Goal: Information Seeking & Learning: Learn about a topic

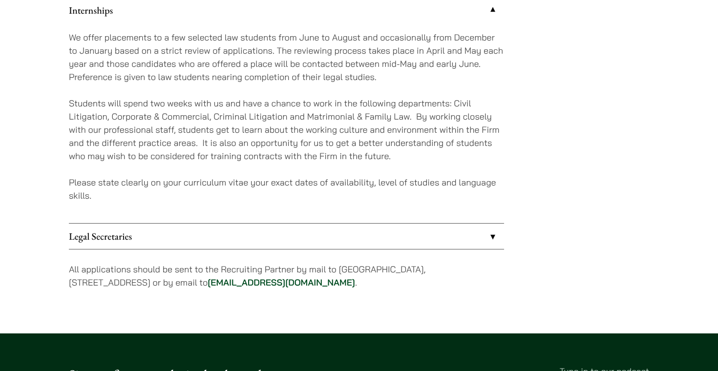
scroll to position [913, 0]
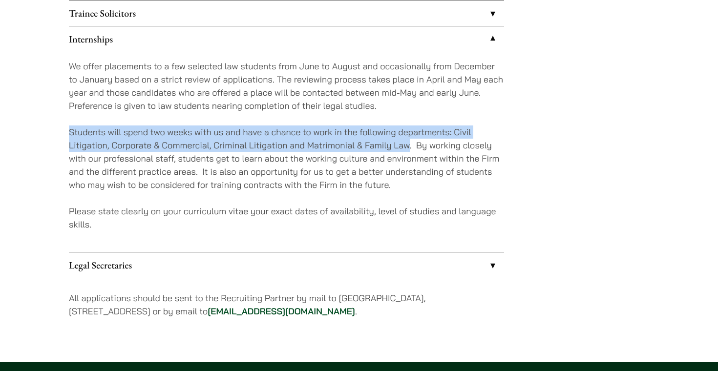
drag, startPoint x: 70, startPoint y: 130, endPoint x: 408, endPoint y: 144, distance: 337.9
click at [408, 144] on p "Students will spend two weeks with us and have a chance to work in the followin…" at bounding box center [286, 159] width 435 height 66
copy p "Students will spend two weeks with us and have a chance to work in the followin…"
click at [318, 198] on div "We offer placements to a few selected law students from June to August and occa…" at bounding box center [286, 152] width 435 height 200
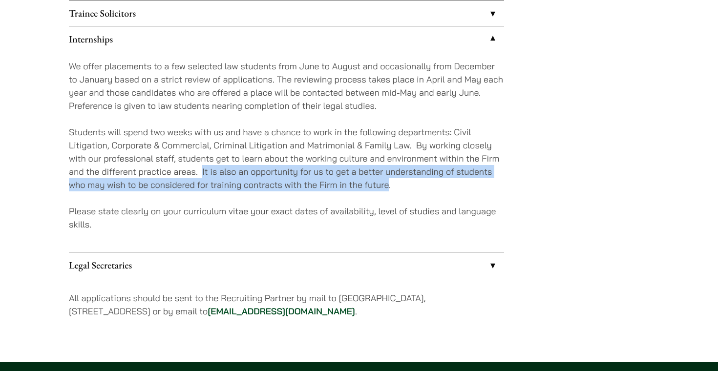
drag, startPoint x: 227, startPoint y: 171, endPoint x: 387, endPoint y: 187, distance: 161.0
click at [387, 187] on p "Students will spend two weeks with us and have a chance to work in the followin…" at bounding box center [286, 159] width 435 height 66
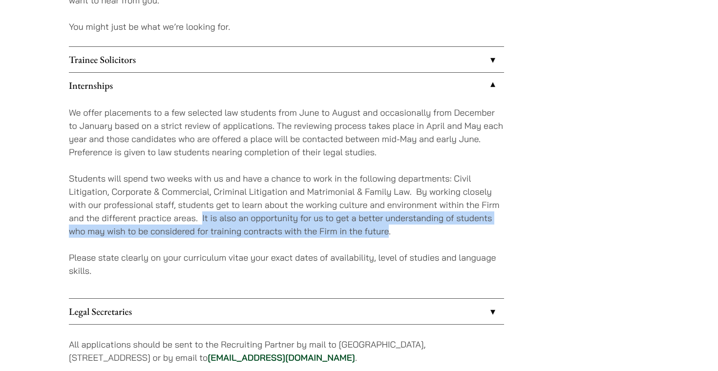
scroll to position [865, 0]
copy p "It is also an opportunity for us to get a better understanding of students who …"
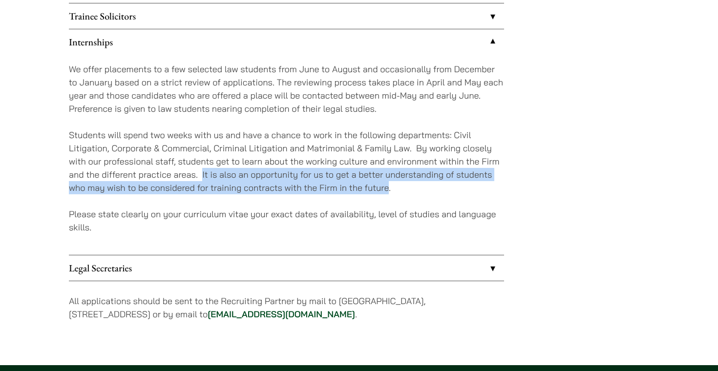
scroll to position [906, 0]
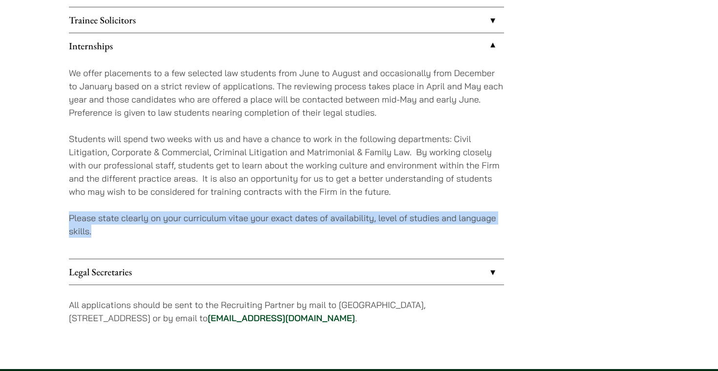
drag, startPoint x: 71, startPoint y: 217, endPoint x: 92, endPoint y: 231, distance: 24.8
click at [92, 231] on p "Please state clearly on your curriculum vitae your exact dates of availability,…" at bounding box center [286, 225] width 435 height 26
copy p "Please state clearly on your curriculum vitae your exact dates of availability,…"
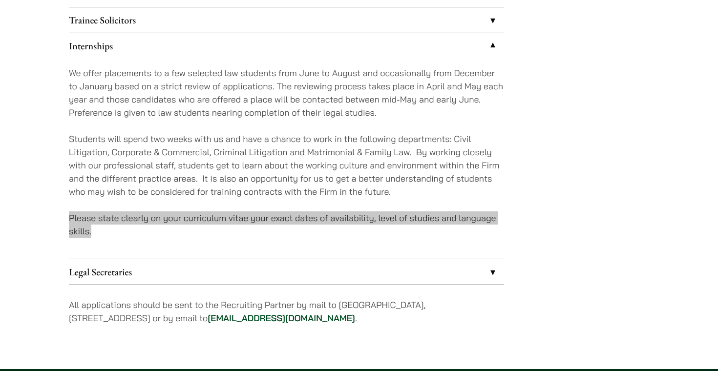
click at [284, 230] on p "Please state clearly on your curriculum vitae your exact dates of availability,…" at bounding box center [286, 225] width 435 height 26
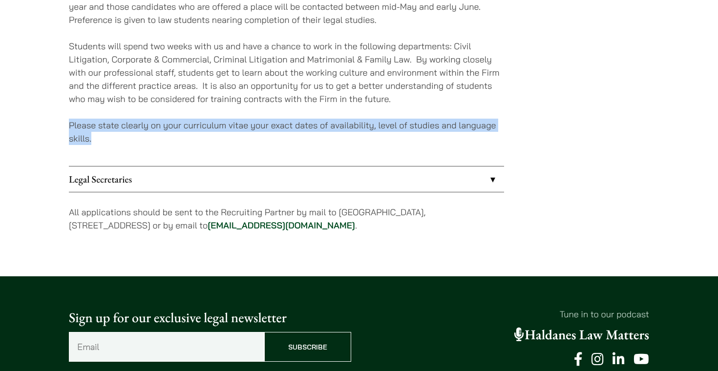
scroll to position [1004, 0]
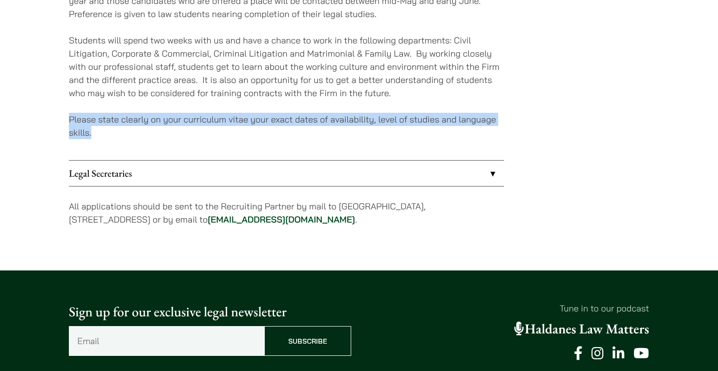
click at [291, 178] on link "Legal Secretaries" at bounding box center [286, 173] width 435 height 25
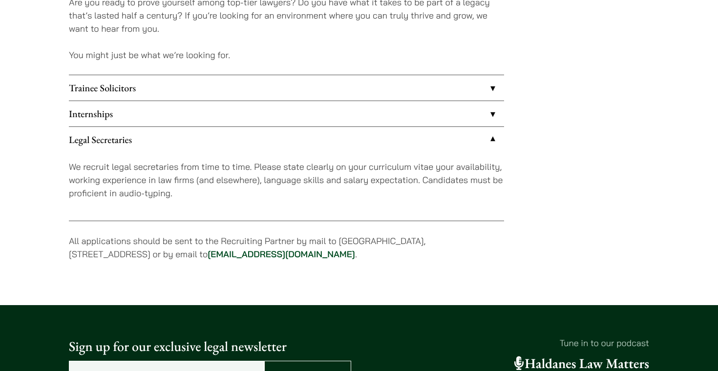
scroll to position [826, 0]
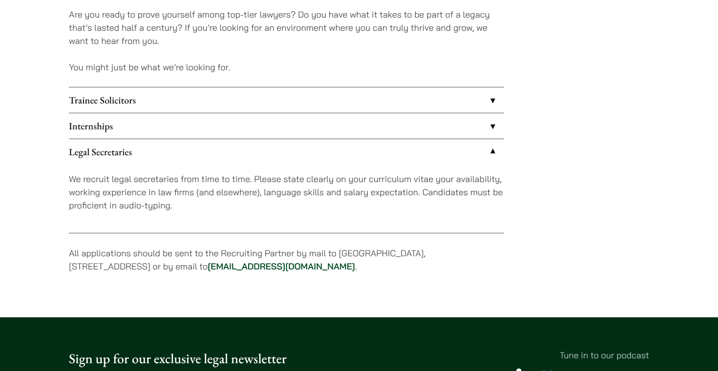
click at [492, 146] on link "Legal Secretaries" at bounding box center [286, 151] width 435 height 25
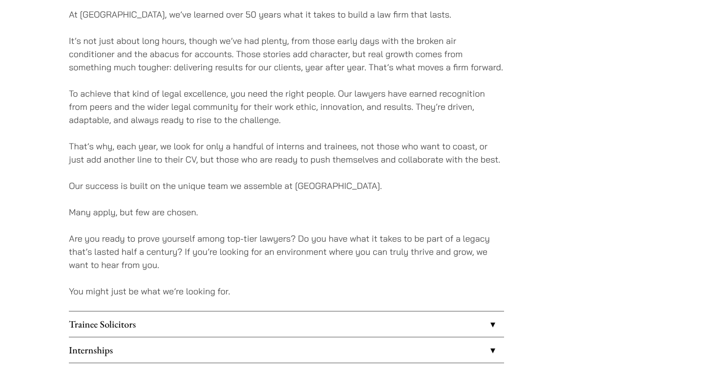
scroll to position [603, 0]
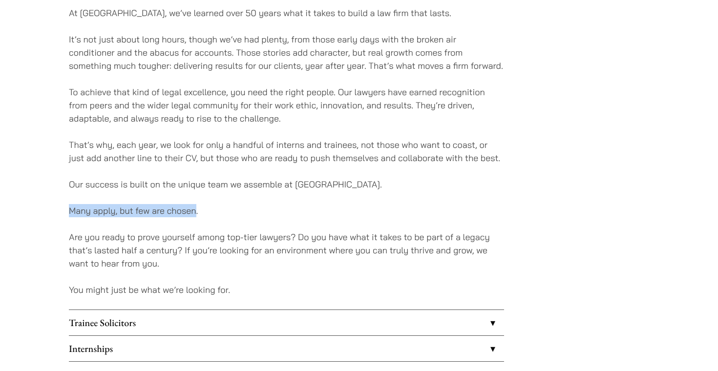
drag, startPoint x: 70, startPoint y: 205, endPoint x: 194, endPoint y: 211, distance: 124.3
click at [194, 211] on p "Many apply, but few are chosen." at bounding box center [286, 210] width 435 height 13
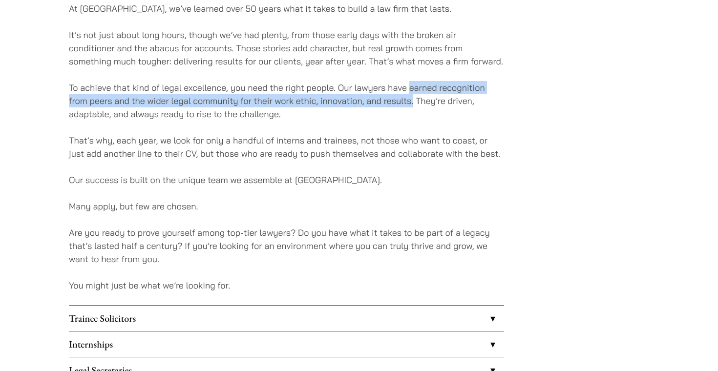
drag, startPoint x: 409, startPoint y: 89, endPoint x: 414, endPoint y: 98, distance: 10.1
click at [414, 98] on p "To achieve that kind of legal excellence, you need the right people. Our lawyer…" at bounding box center [286, 101] width 435 height 40
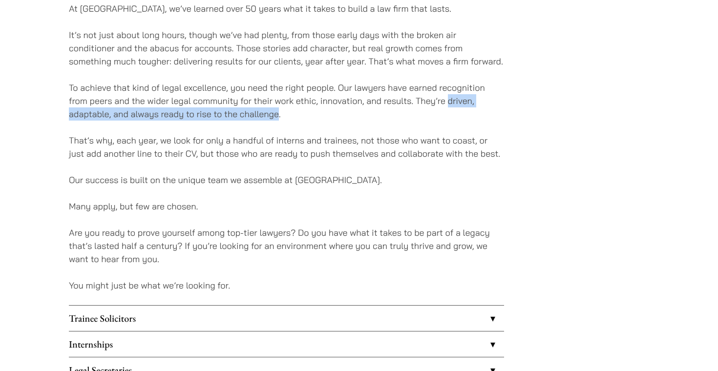
drag, startPoint x: 448, startPoint y: 100, endPoint x: 279, endPoint y: 117, distance: 169.9
click at [279, 117] on p "To achieve that kind of legal excellence, you need the right people. Our lawyer…" at bounding box center [286, 101] width 435 height 40
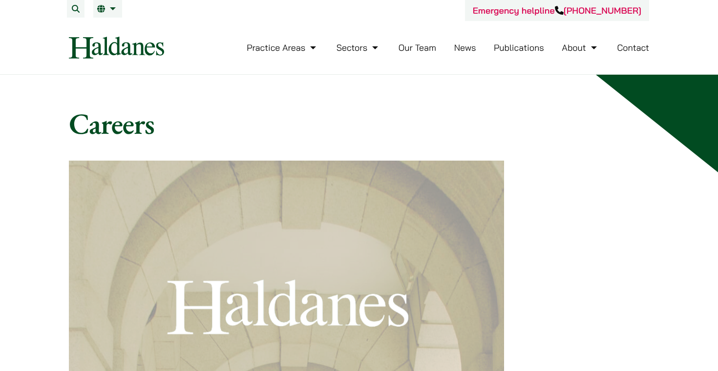
scroll to position [0, 0]
click at [433, 48] on link "Our Team" at bounding box center [418, 47] width 38 height 11
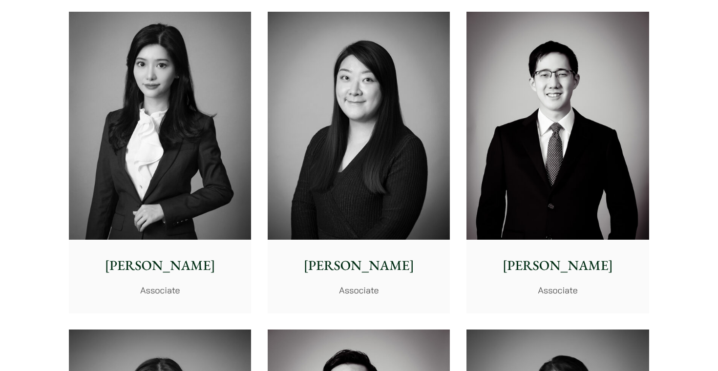
scroll to position [2729, 0]
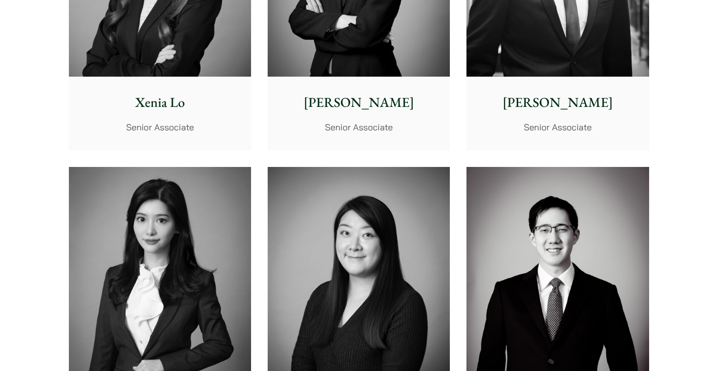
click at [213, 230] on img at bounding box center [160, 281] width 182 height 228
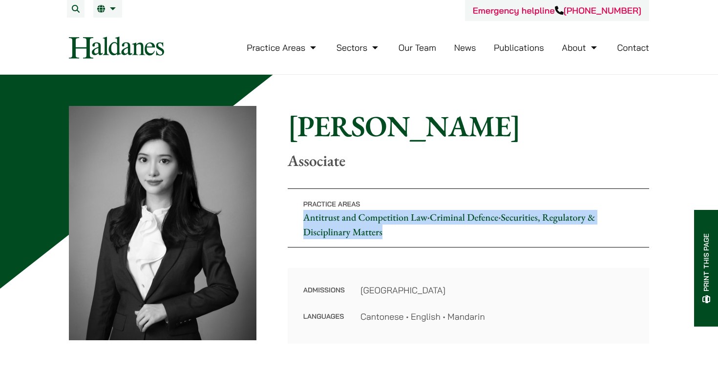
drag, startPoint x: 295, startPoint y: 217, endPoint x: 460, endPoint y: 229, distance: 165.1
click at [460, 229] on p "Practice Areas Antitrust and Competition Law • Criminal Defence • Securities, R…" at bounding box center [469, 218] width 362 height 59
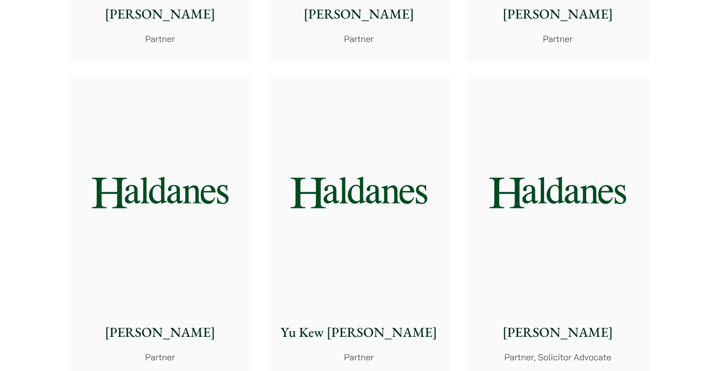
scroll to position [918, 0]
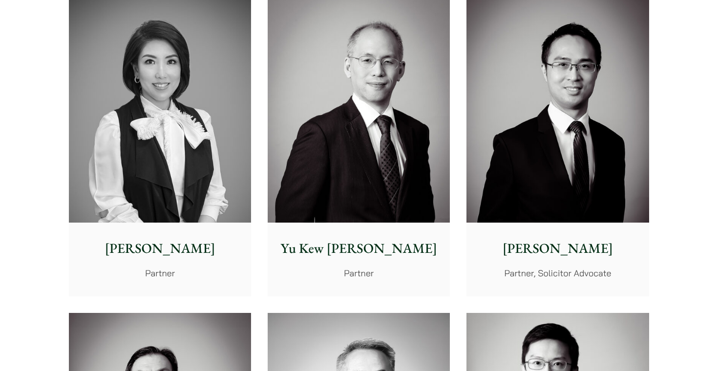
click at [223, 91] on img at bounding box center [160, 109] width 182 height 228
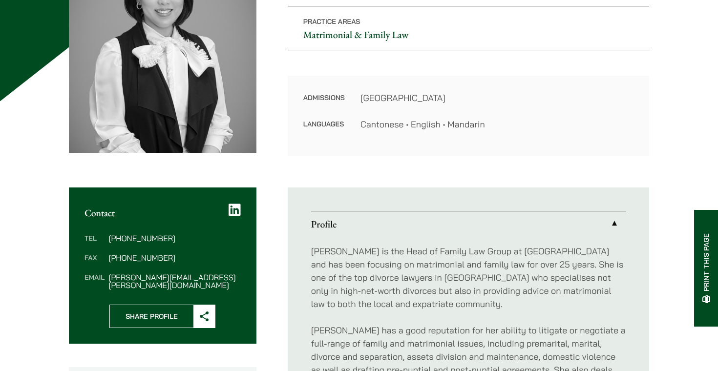
scroll to position [179, 0]
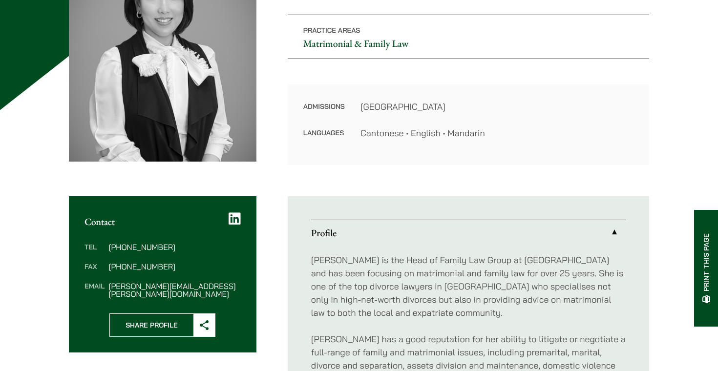
drag, startPoint x: 304, startPoint y: 45, endPoint x: 327, endPoint y: 45, distance: 22.5
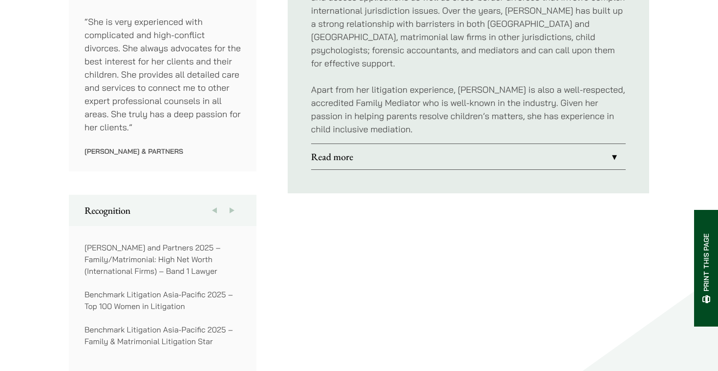
scroll to position [588, 0]
click at [618, 146] on link "Read more" at bounding box center [468, 155] width 315 height 25
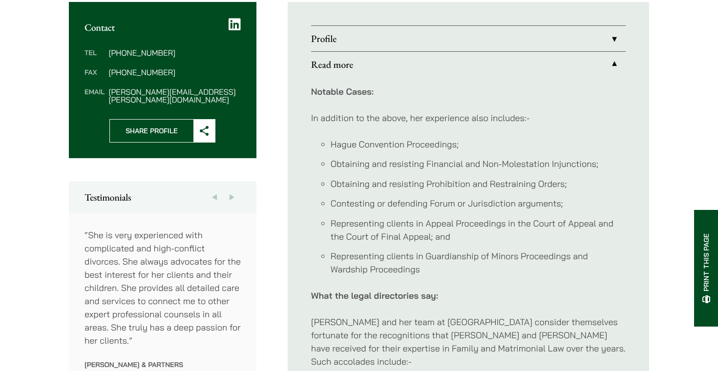
scroll to position [363, 0]
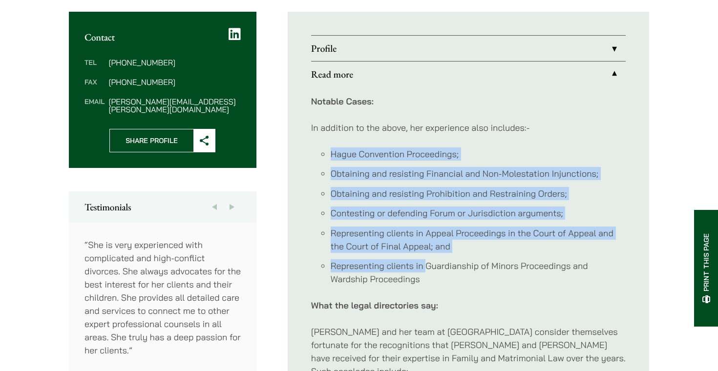
drag, startPoint x: 329, startPoint y: 151, endPoint x: 436, endPoint y: 280, distance: 167.6
click at [436, 279] on ul "Hague Convention Proceedings; Obtaining and resisting Financial and Non-Molesta…" at bounding box center [468, 217] width 315 height 139
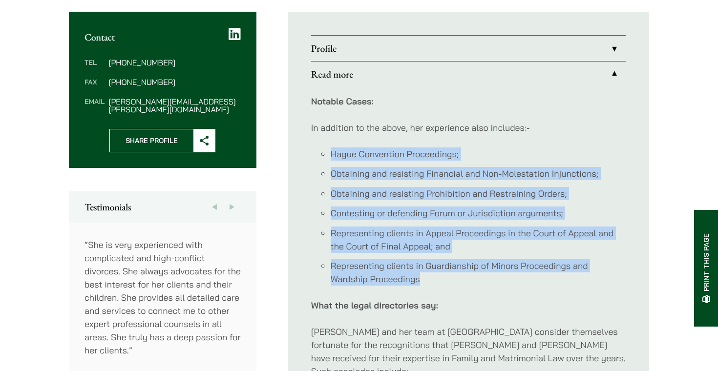
click at [436, 280] on li "Representing clients in Guardianship of Minors Proceedings and Wardship Proceed…" at bounding box center [478, 272] width 295 height 26
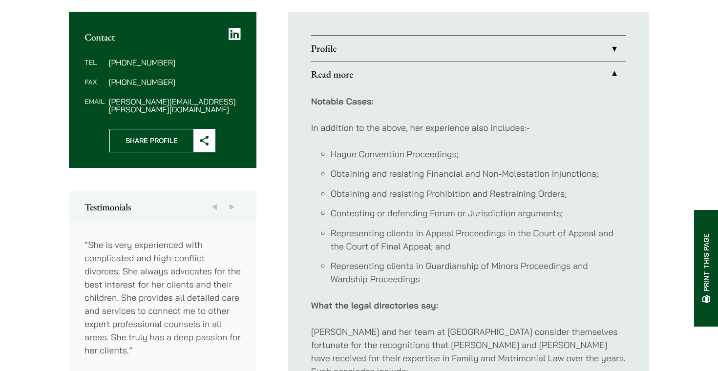
click at [614, 72] on link "Read more" at bounding box center [468, 74] width 315 height 25
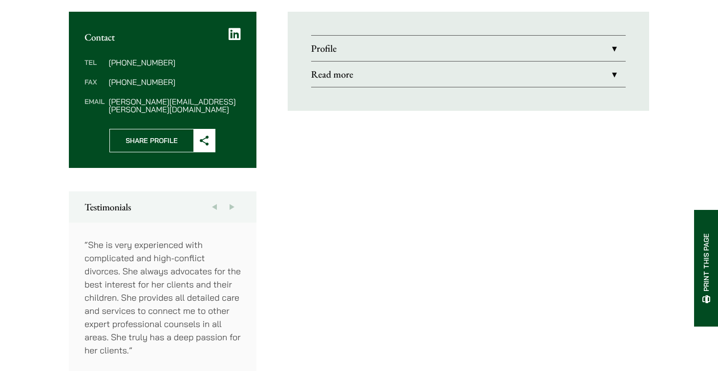
click at [616, 53] on link "Profile" at bounding box center [468, 48] width 315 height 25
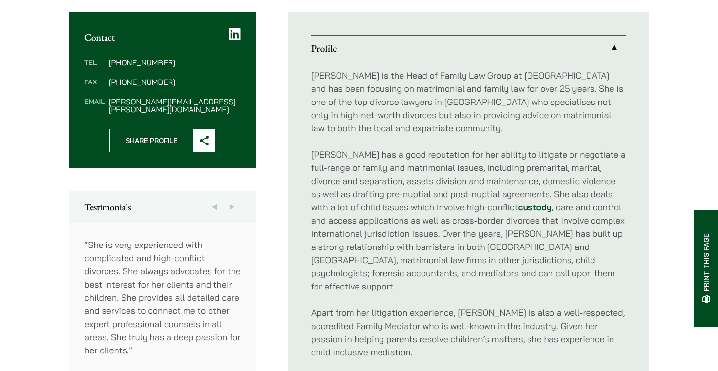
click at [616, 52] on link "Profile" at bounding box center [468, 48] width 315 height 25
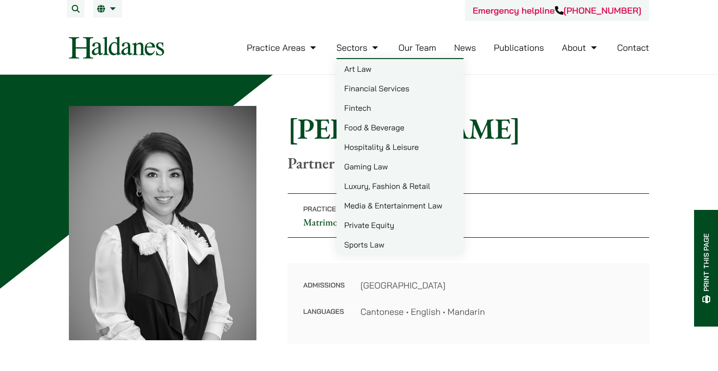
click at [373, 92] on link "Financial Services" at bounding box center [400, 89] width 127 height 20
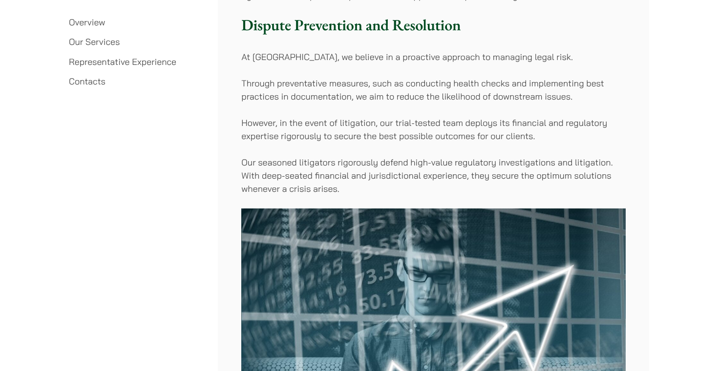
scroll to position [1255, 0]
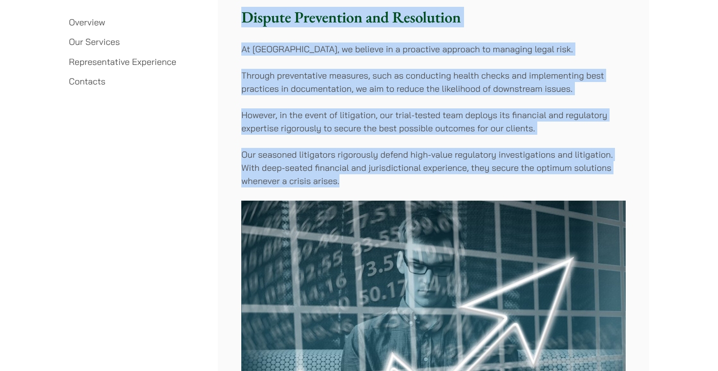
drag, startPoint x: 360, startPoint y: 184, endPoint x: 240, endPoint y: 19, distance: 204.1
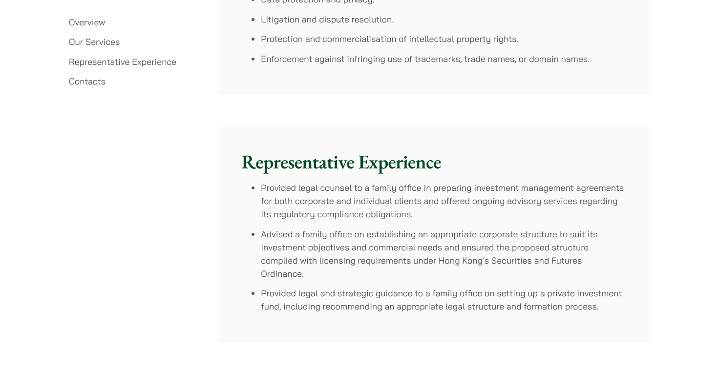
scroll to position [2626, 0]
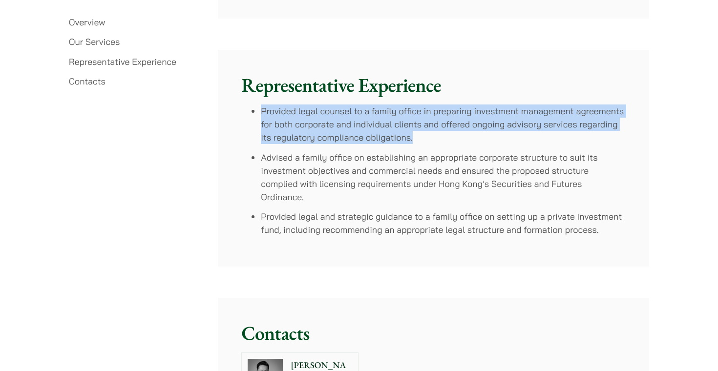
drag, startPoint x: 260, startPoint y: 111, endPoint x: 412, endPoint y: 134, distance: 154.1
click at [412, 134] on ul "Provided legal counsel to a family office in preparing investment management ag…" at bounding box center [433, 171] width 384 height 132
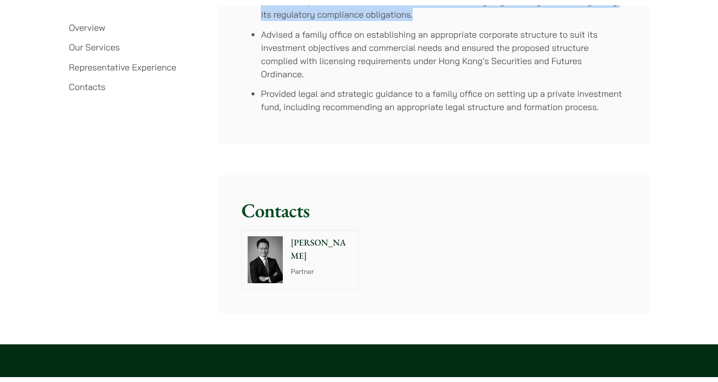
scroll to position [2745, 0]
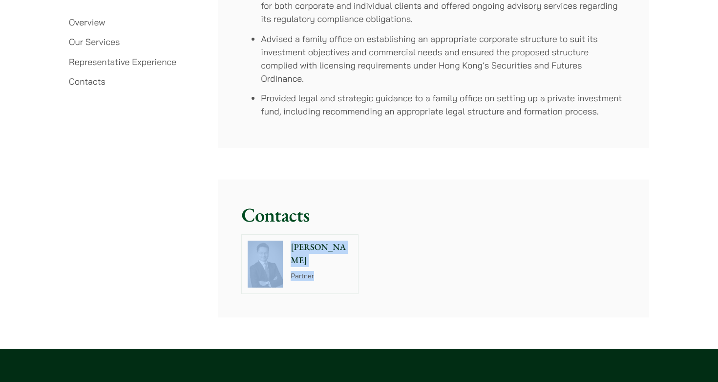
click at [415, 65] on li "Advised a family office on establishing an appropriate corporate structure to s…" at bounding box center [443, 58] width 364 height 53
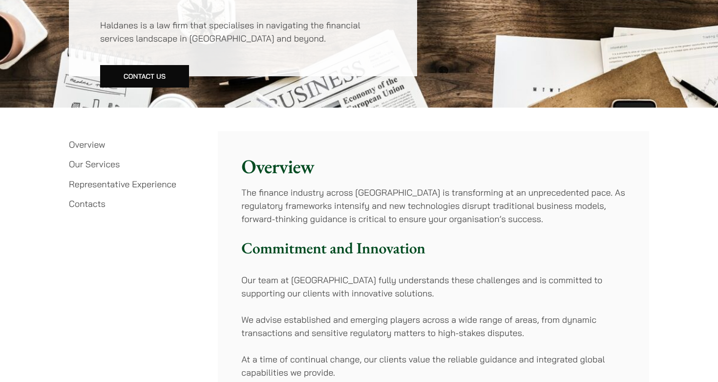
scroll to position [47, 0]
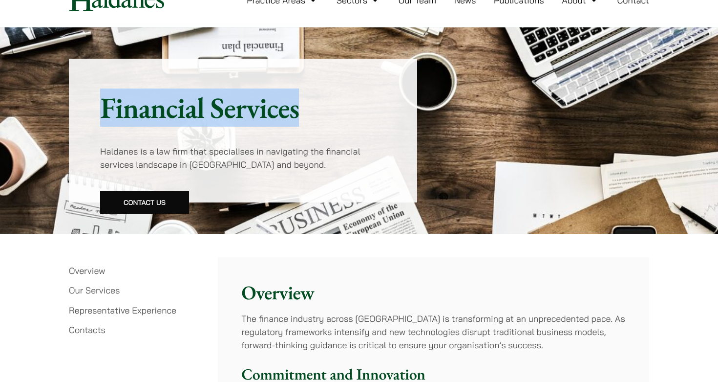
drag, startPoint x: 104, startPoint y: 107, endPoint x: 376, endPoint y: 110, distance: 272.1
click at [376, 110] on h1 "Financial Services" at bounding box center [243, 107] width 286 height 35
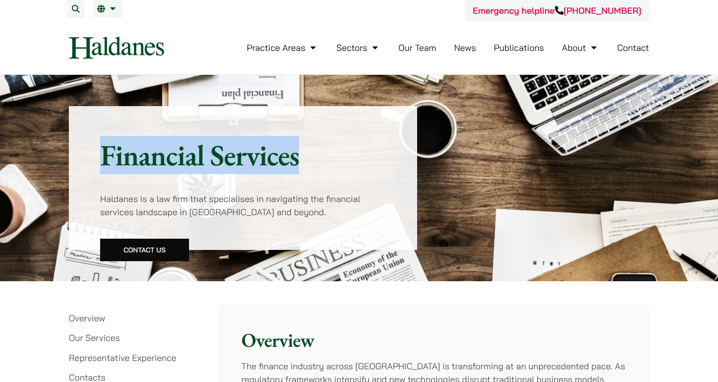
scroll to position [0, 0]
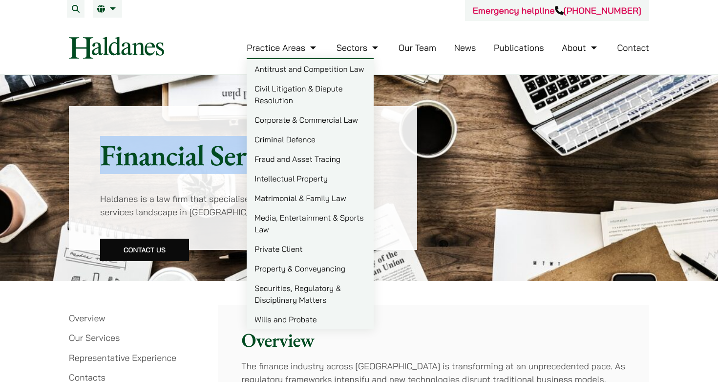
click at [308, 117] on link "Corporate & Commercial Law" at bounding box center [310, 120] width 127 height 20
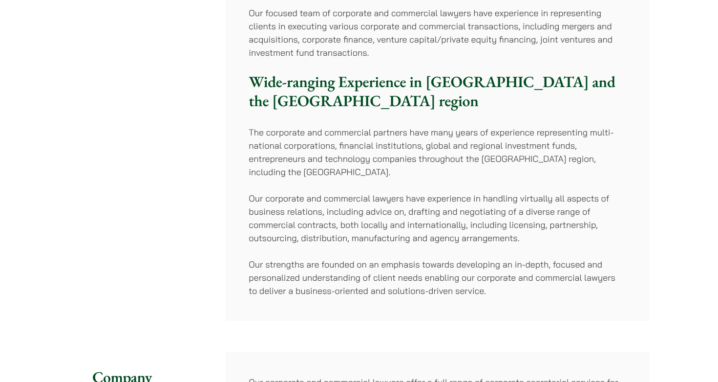
scroll to position [297, 0]
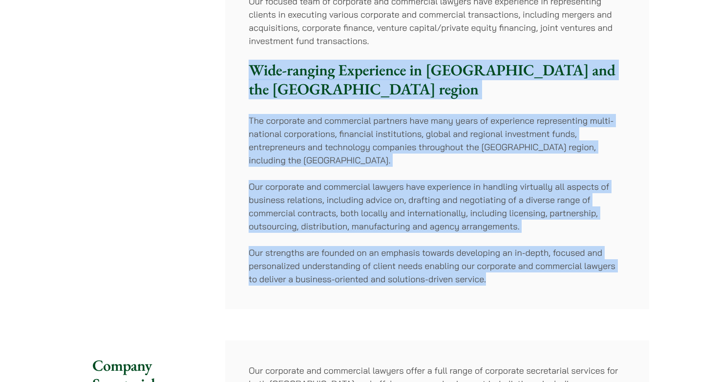
drag, startPoint x: 253, startPoint y: 64, endPoint x: 511, endPoint y: 281, distance: 337.5
click at [511, 280] on div "[PERSON_NAME]’ corporate and commercial practice combines an ability to assist …" at bounding box center [437, 96] width 424 height 425
copy div "Wide-ranging Experience in [GEOGRAPHIC_DATA] and the [GEOGRAPHIC_DATA] region T…"
click at [511, 281] on p "Our strengths are founded on an emphasis towards developing an in-depth, focuse…" at bounding box center [437, 266] width 377 height 40
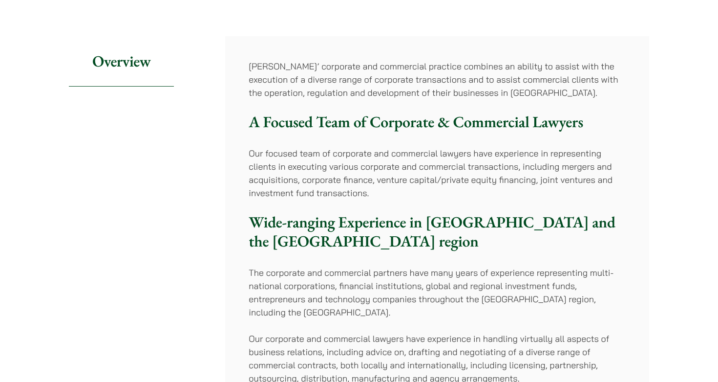
scroll to position [197, 0]
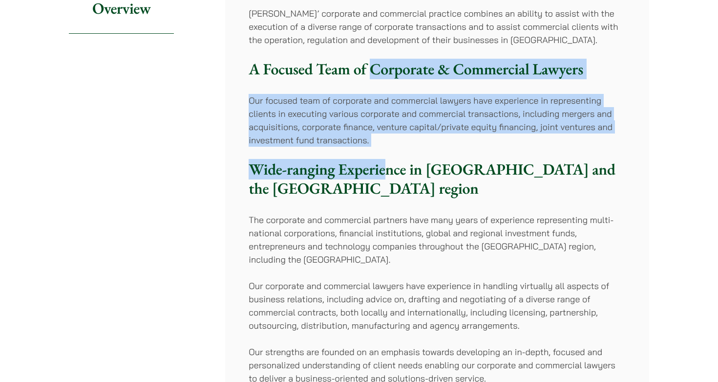
drag, startPoint x: 370, startPoint y: 64, endPoint x: 412, endPoint y: 212, distance: 153.7
click at [410, 209] on div "Haldanes’ corporate and commercial practice combines an ability to assist with …" at bounding box center [437, 195] width 424 height 425
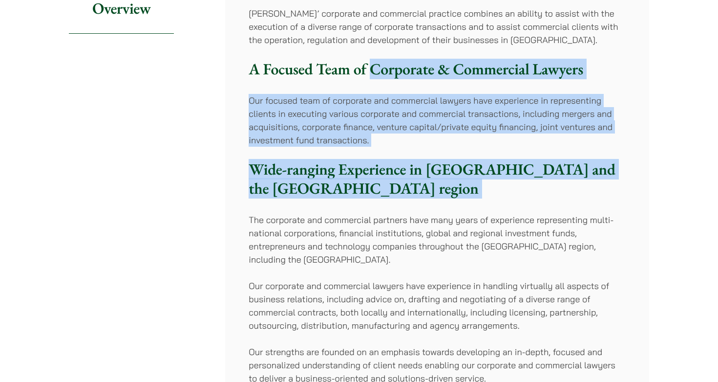
click at [409, 161] on h3 "Wide-ranging Experience in Greater China and the Asia region" at bounding box center [437, 179] width 377 height 38
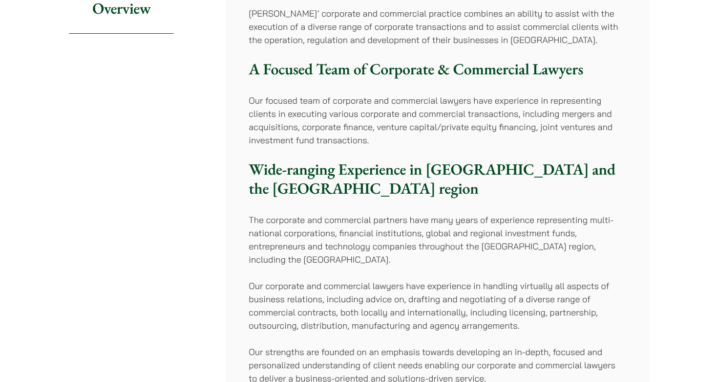
drag, startPoint x: 405, startPoint y: 151, endPoint x: 310, endPoint y: 138, distance: 96.2
click at [401, 151] on div "Haldanes’ corporate and commercial practice combines an ability to assist with …" at bounding box center [437, 195] width 424 height 425
click at [280, 91] on div "Haldanes’ corporate and commercial practice combines an ability to assist with …" at bounding box center [437, 195] width 424 height 425
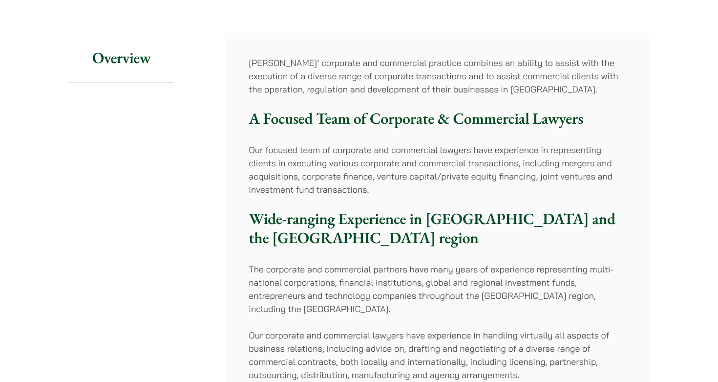
scroll to position [144, 0]
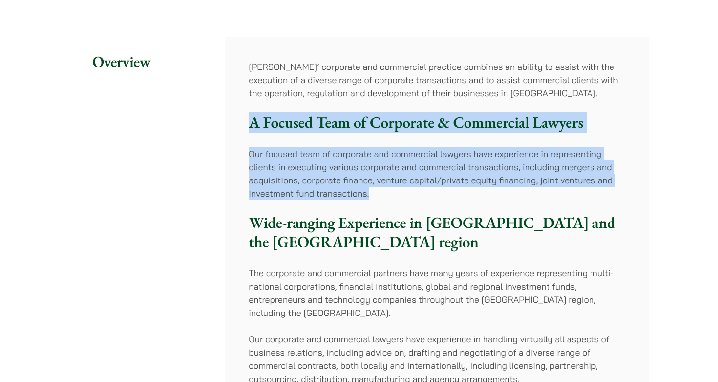
drag, startPoint x: 249, startPoint y: 120, endPoint x: 385, endPoint y: 192, distance: 153.6
click at [385, 192] on div "Haldanes’ corporate and commercial practice combines an ability to assist with …" at bounding box center [437, 249] width 424 height 425
click at [385, 192] on p "Our focused team of corporate and commercial lawyers have experience in represe…" at bounding box center [437, 173] width 377 height 53
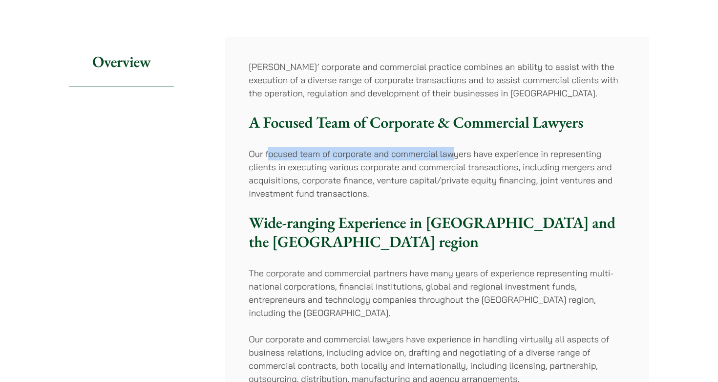
drag, startPoint x: 267, startPoint y: 152, endPoint x: 456, endPoint y: 152, distance: 189.1
click at [456, 152] on p "Our focused team of corporate and commercial lawyers have experience in represe…" at bounding box center [437, 173] width 377 height 53
drag, startPoint x: 470, startPoint y: 154, endPoint x: 265, endPoint y: 157, distance: 205.2
click at [265, 157] on p "Our focused team of corporate and commercial lawyers have experience in represe…" at bounding box center [437, 173] width 377 height 53
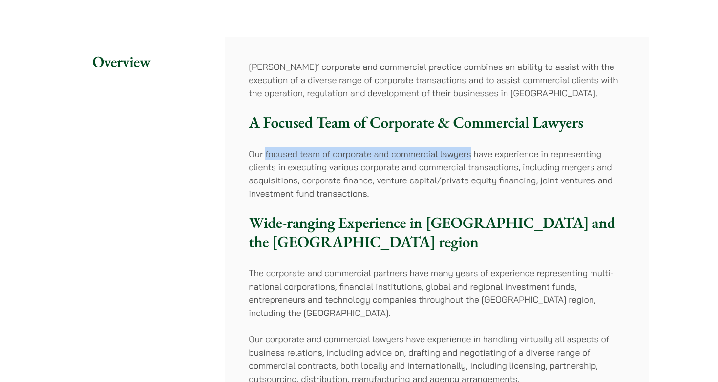
copy p "focused team of corporate and commercial lawyers"
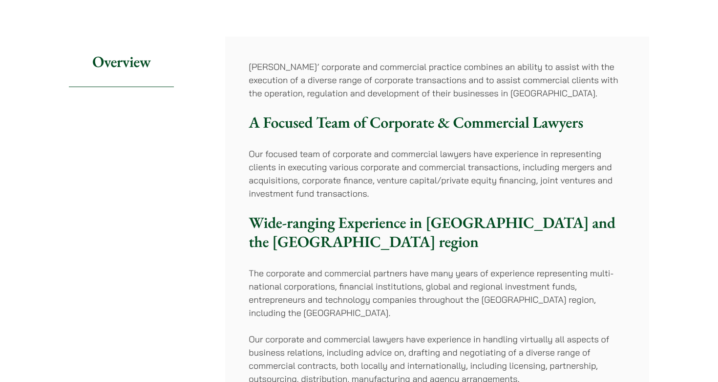
click at [439, 191] on p "Our focused team of corporate and commercial lawyers have experience in represe…" at bounding box center [437, 173] width 377 height 53
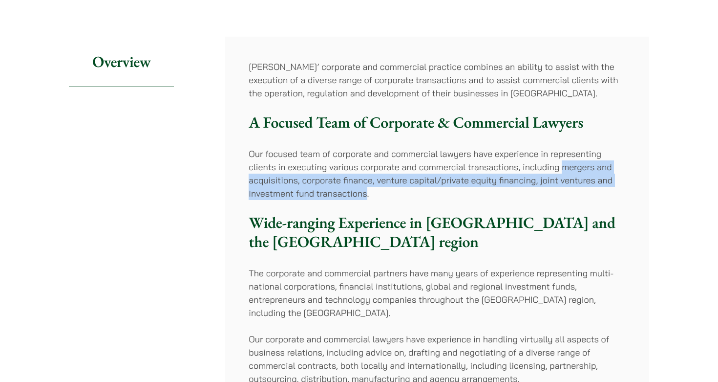
drag, startPoint x: 563, startPoint y: 168, endPoint x: 365, endPoint y: 194, distance: 199.5
click at [365, 194] on p "Our focused team of corporate and commercial lawyers have experience in represe…" at bounding box center [437, 173] width 377 height 53
copy p "mergers and acquisitions, corporate finance, venture capital/private equity fin…"
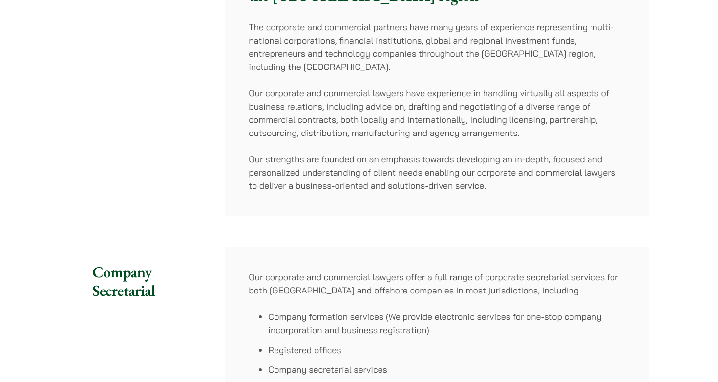
click at [365, 194] on div "Haldanes’ corporate and commercial practice combines an ability to assist with …" at bounding box center [437, 3] width 424 height 425
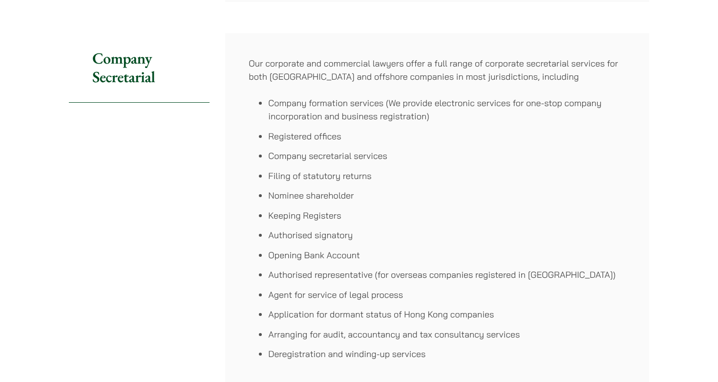
scroll to position [606, 0]
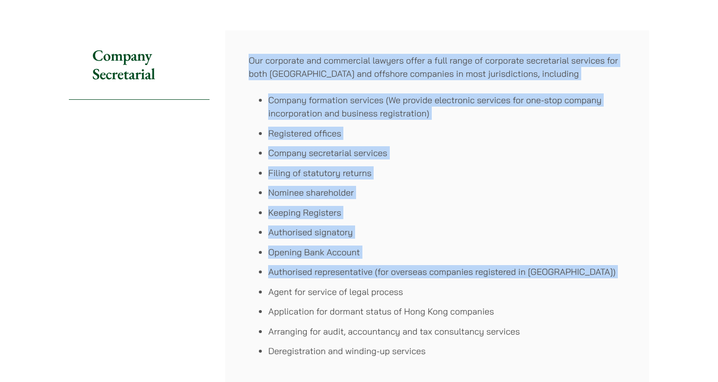
drag, startPoint x: 248, startPoint y: 57, endPoint x: 419, endPoint y: 284, distance: 284.7
click at [419, 284] on div "Our corporate and commercial lawyers offer a full range of corporate secretaria…" at bounding box center [437, 208] width 424 height 357
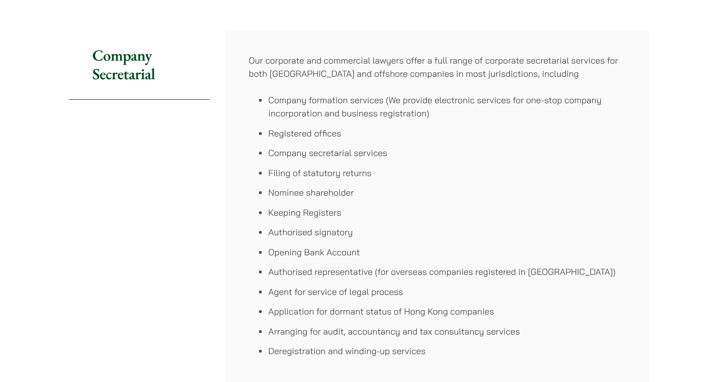
click at [419, 285] on li "Agent for service of legal process" at bounding box center [447, 291] width 358 height 13
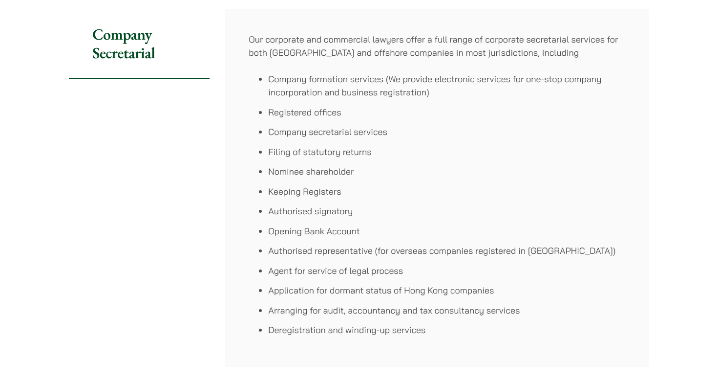
scroll to position [627, 0]
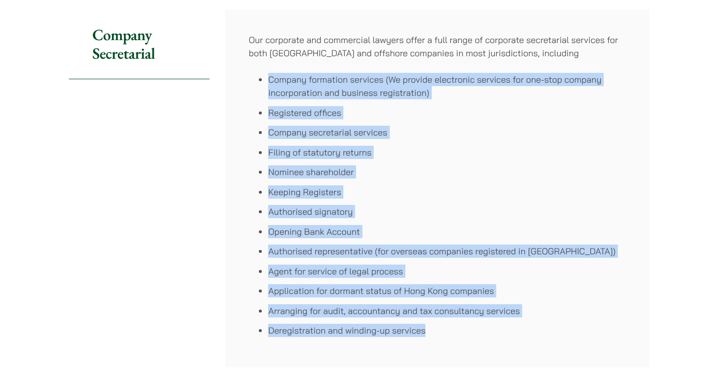
drag, startPoint x: 452, startPoint y: 336, endPoint x: 257, endPoint y: 73, distance: 326.9
click at [257, 73] on ul "Company formation services (We provide electronic services for one-stop company…" at bounding box center [437, 205] width 377 height 264
copy ul "Company formation services (We provide electronic services for one-stop company…"
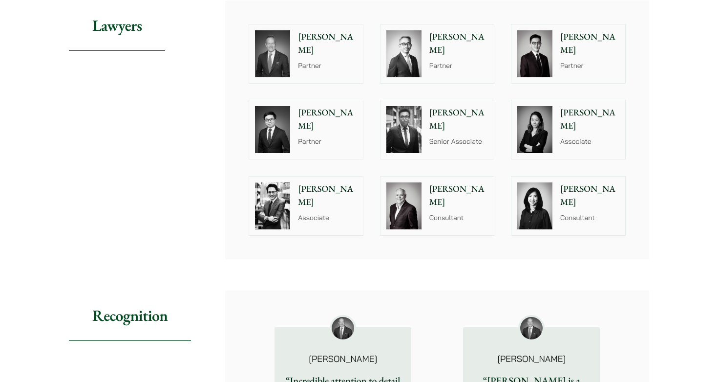
scroll to position [1023, 0]
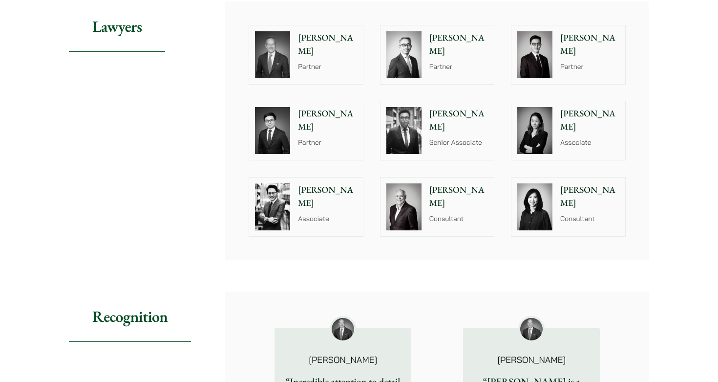
click at [361, 84] on div "John McLellan Partner" at bounding box center [329, 54] width 67 height 59
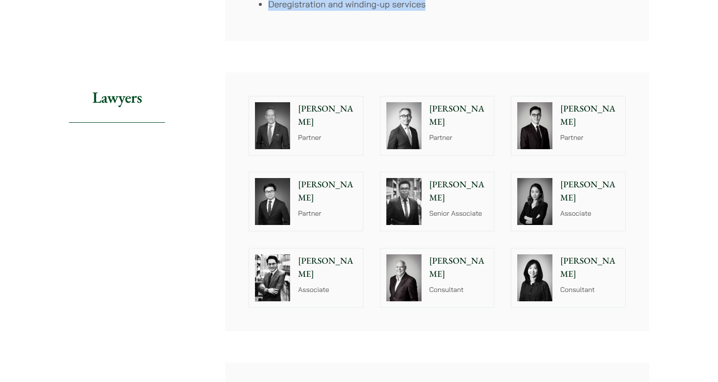
scroll to position [951, 0]
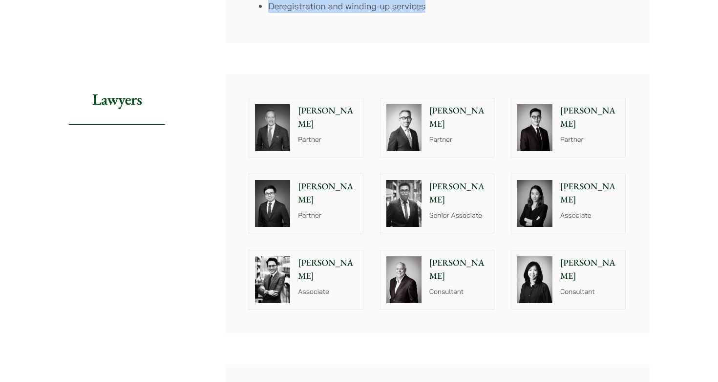
click at [446, 112] on p "Michael Leow" at bounding box center [458, 117] width 59 height 26
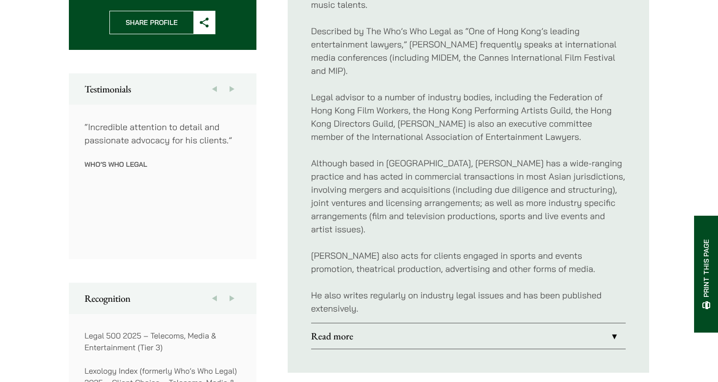
scroll to position [465, 0]
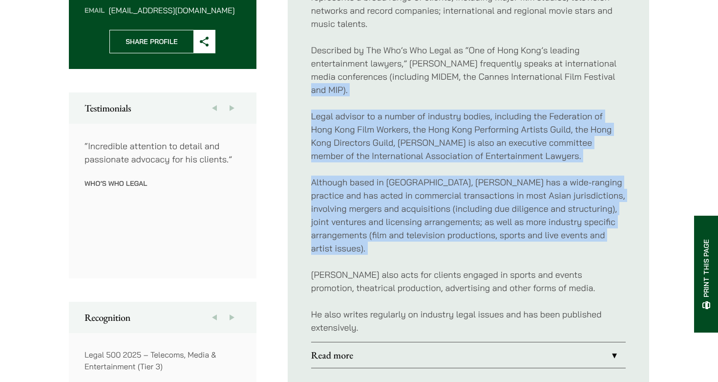
drag, startPoint x: 473, startPoint y: 71, endPoint x: 496, endPoint y: 249, distance: 178.8
click at [496, 249] on div "[PERSON_NAME] is a corporate, commercial and entertainment lawyer who represent…" at bounding box center [468, 156] width 315 height 372
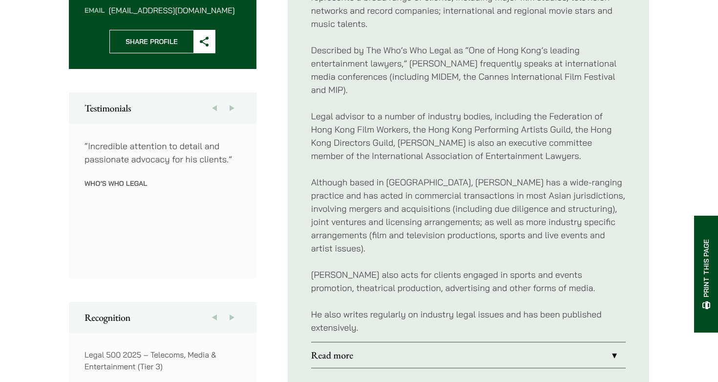
click at [465, 43] on p "Described by The Who’s Who Legal as “One of Hong Kong’s leading entertainment l…" at bounding box center [468, 69] width 315 height 53
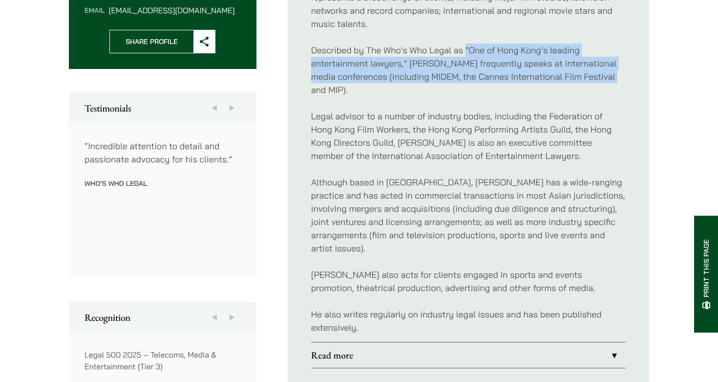
drag, startPoint x: 465, startPoint y: 34, endPoint x: 466, endPoint y: 80, distance: 45.9
click at [466, 80] on p "Described by The Who’s Who Legal as “One of Hong Kong’s leading entertainment l…" at bounding box center [468, 69] width 315 height 53
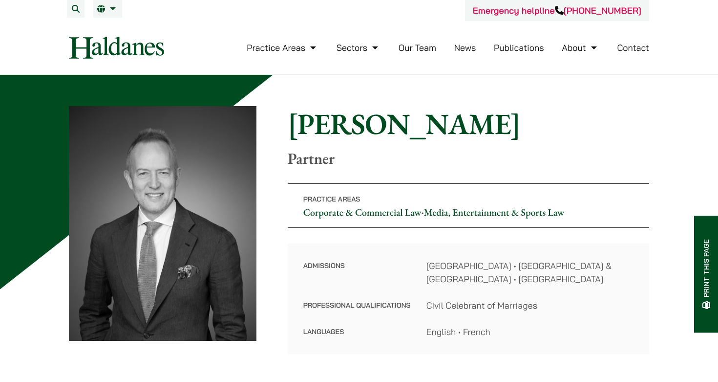
scroll to position [0, 0]
